Goal: Task Accomplishment & Management: Use online tool/utility

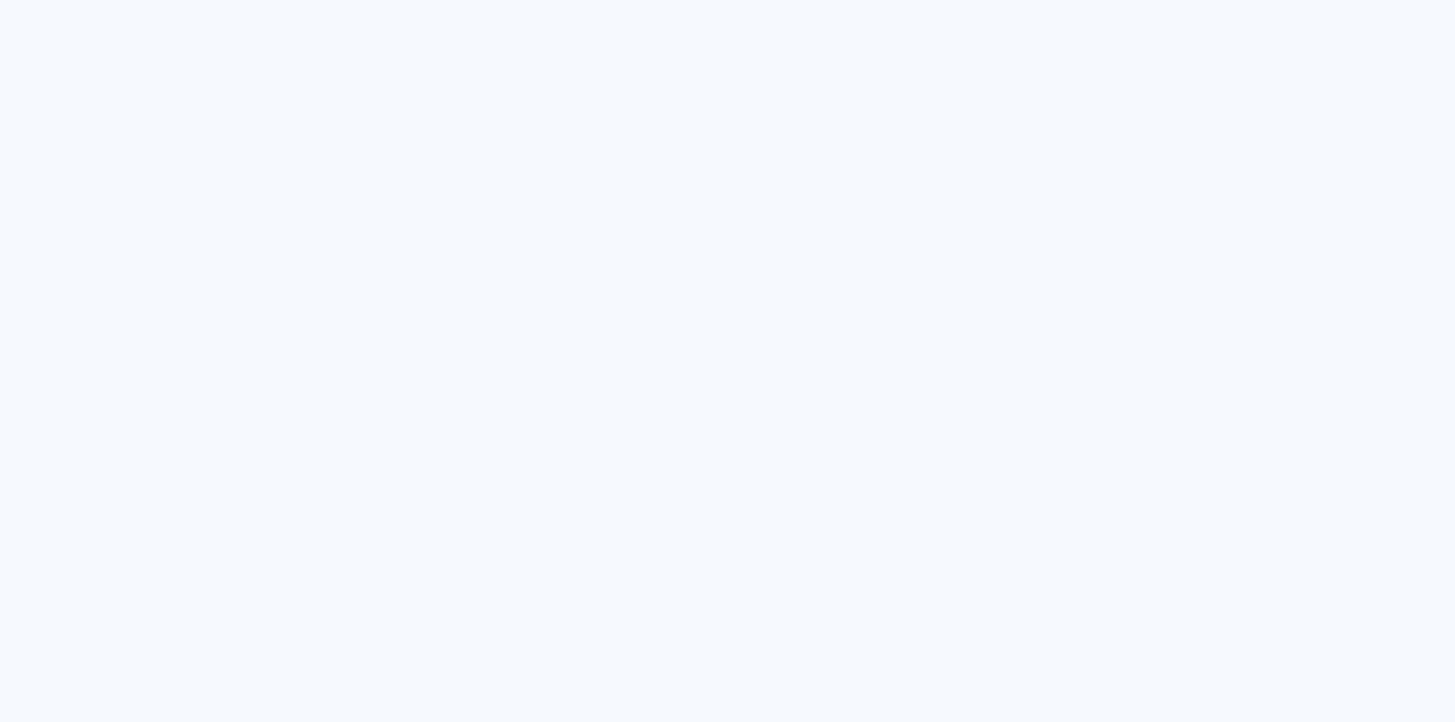
type input "Todas as fotos"
